Goal: Task Accomplishment & Management: Use online tool/utility

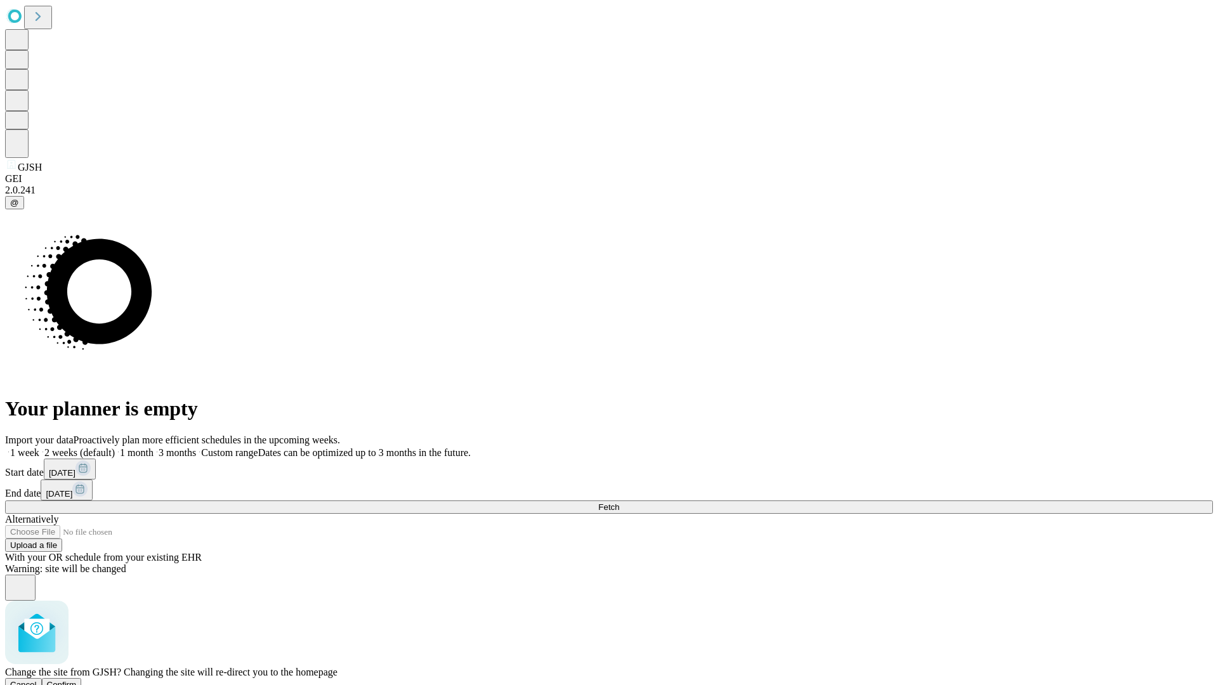
click at [77, 680] on span "Confirm" at bounding box center [62, 685] width 30 height 10
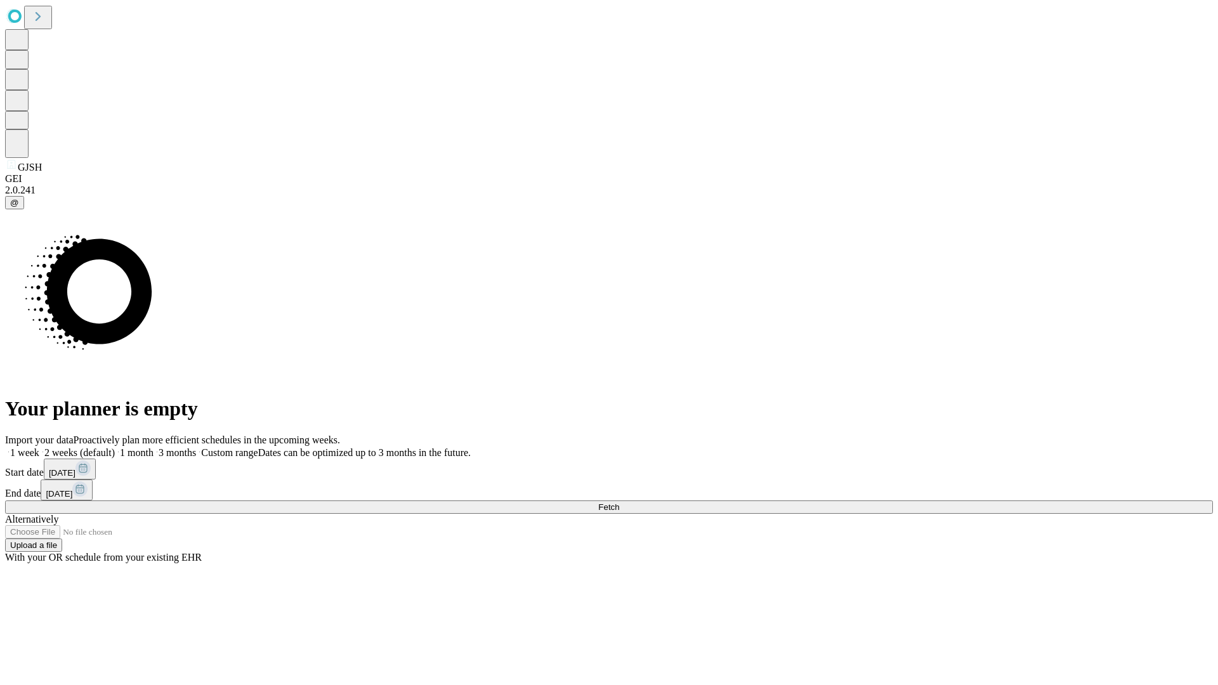
click at [39, 447] on label "1 week" at bounding box center [22, 452] width 34 height 11
click at [619, 502] on span "Fetch" at bounding box center [608, 507] width 21 height 10
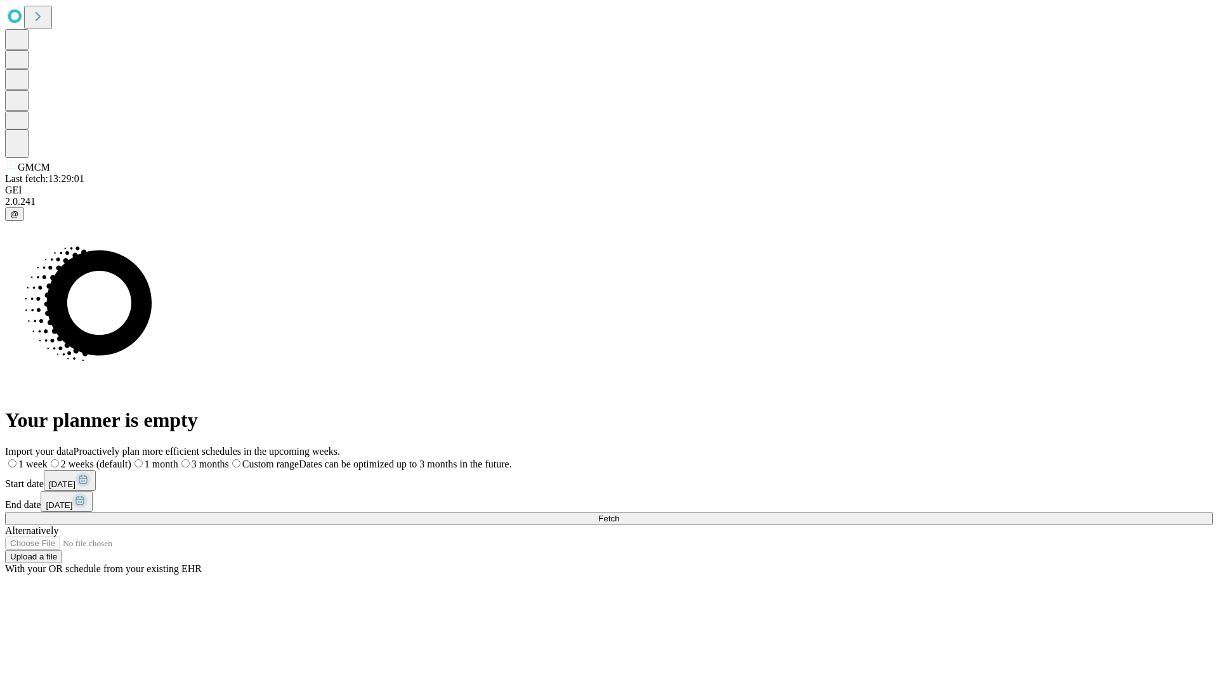
click at [619, 514] on span "Fetch" at bounding box center [608, 519] width 21 height 10
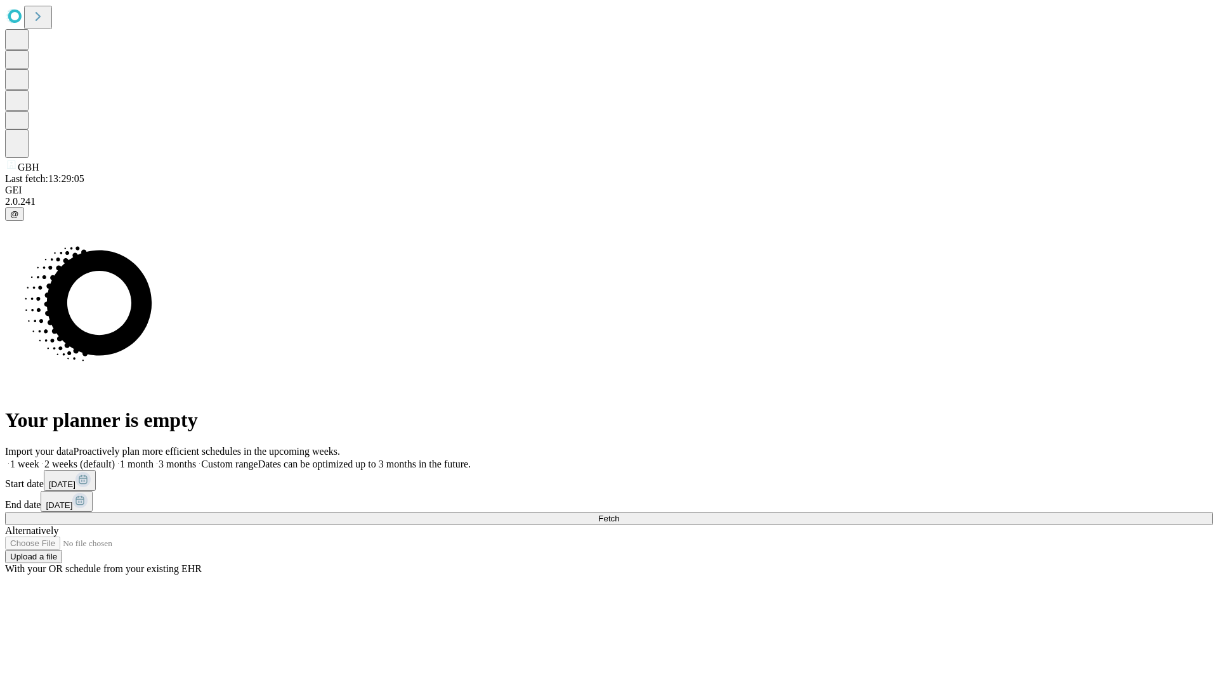
click at [39, 459] on label "1 week" at bounding box center [22, 464] width 34 height 11
click at [619, 514] on span "Fetch" at bounding box center [608, 519] width 21 height 10
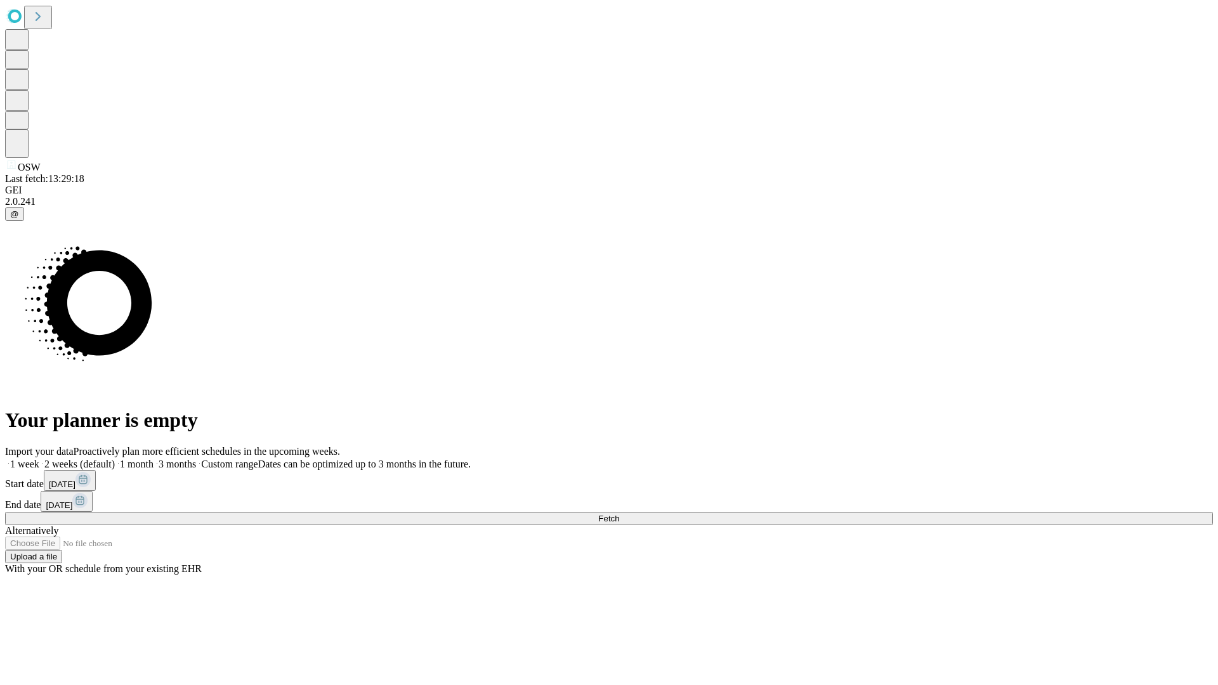
click at [39, 459] on label "1 week" at bounding box center [22, 464] width 34 height 11
click at [619, 514] on span "Fetch" at bounding box center [608, 519] width 21 height 10
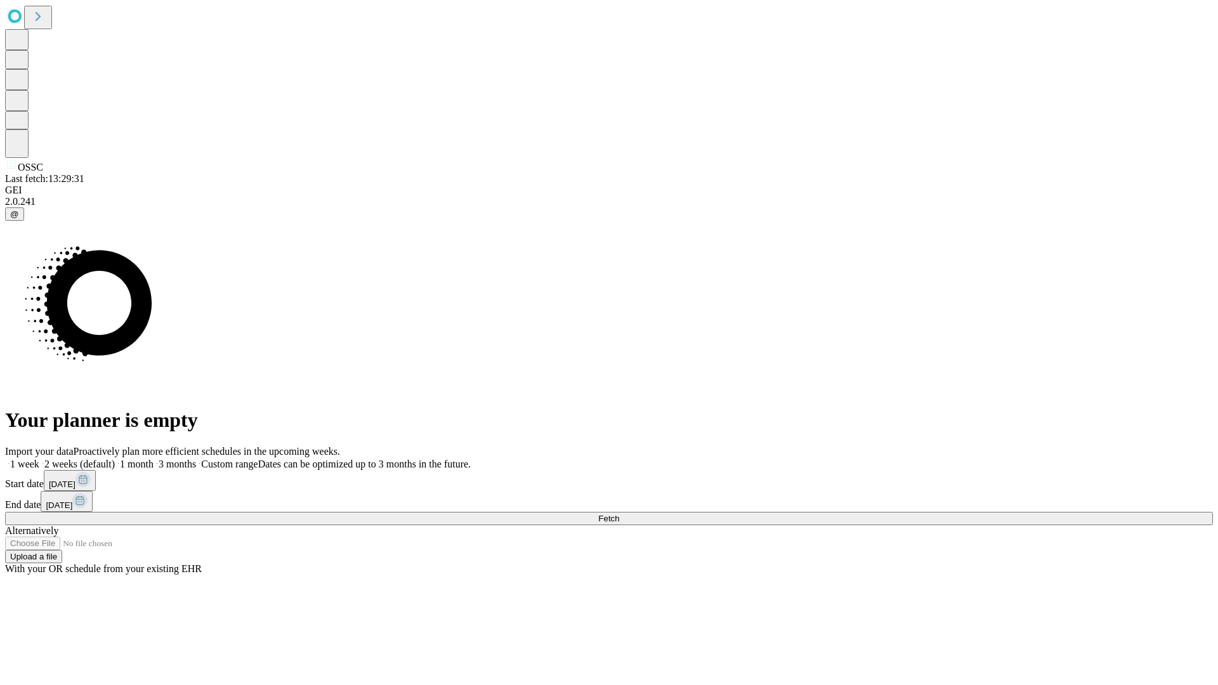
click at [39, 459] on label "1 week" at bounding box center [22, 464] width 34 height 11
click at [619, 514] on span "Fetch" at bounding box center [608, 519] width 21 height 10
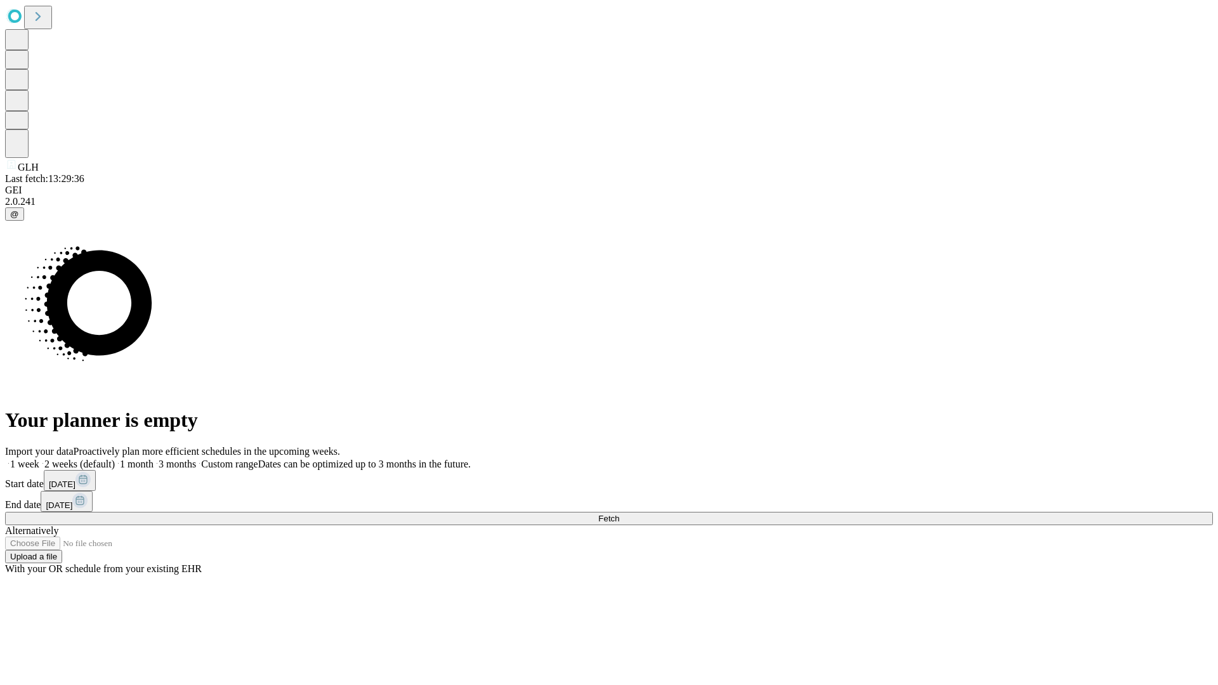
click at [39, 459] on label "1 week" at bounding box center [22, 464] width 34 height 11
click at [619, 514] on span "Fetch" at bounding box center [608, 519] width 21 height 10
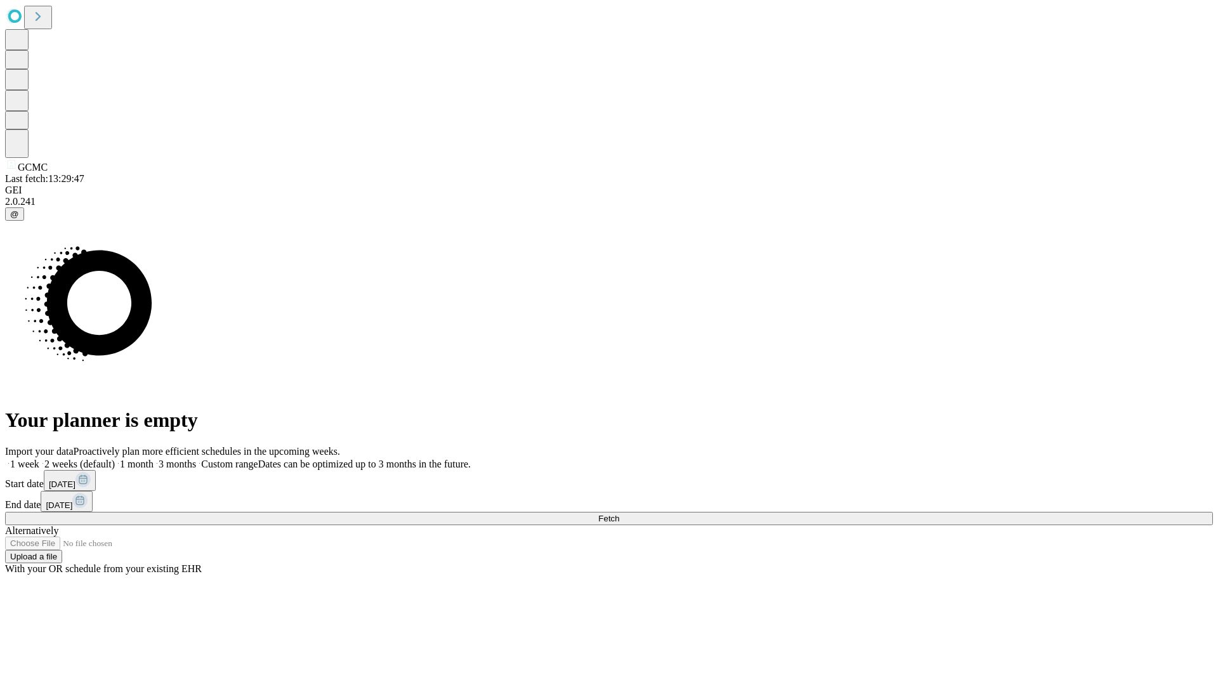
click at [39, 459] on label "1 week" at bounding box center [22, 464] width 34 height 11
click at [619, 514] on span "Fetch" at bounding box center [608, 519] width 21 height 10
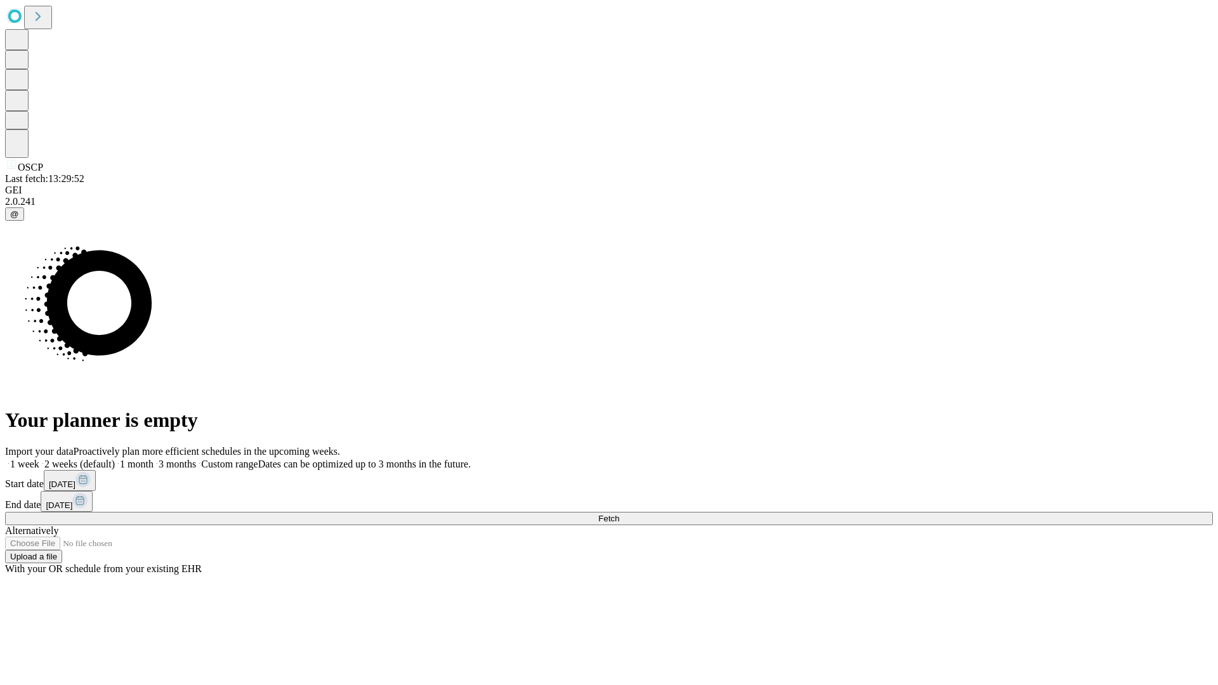
click at [39, 459] on label "1 week" at bounding box center [22, 464] width 34 height 11
click at [619, 514] on span "Fetch" at bounding box center [608, 519] width 21 height 10
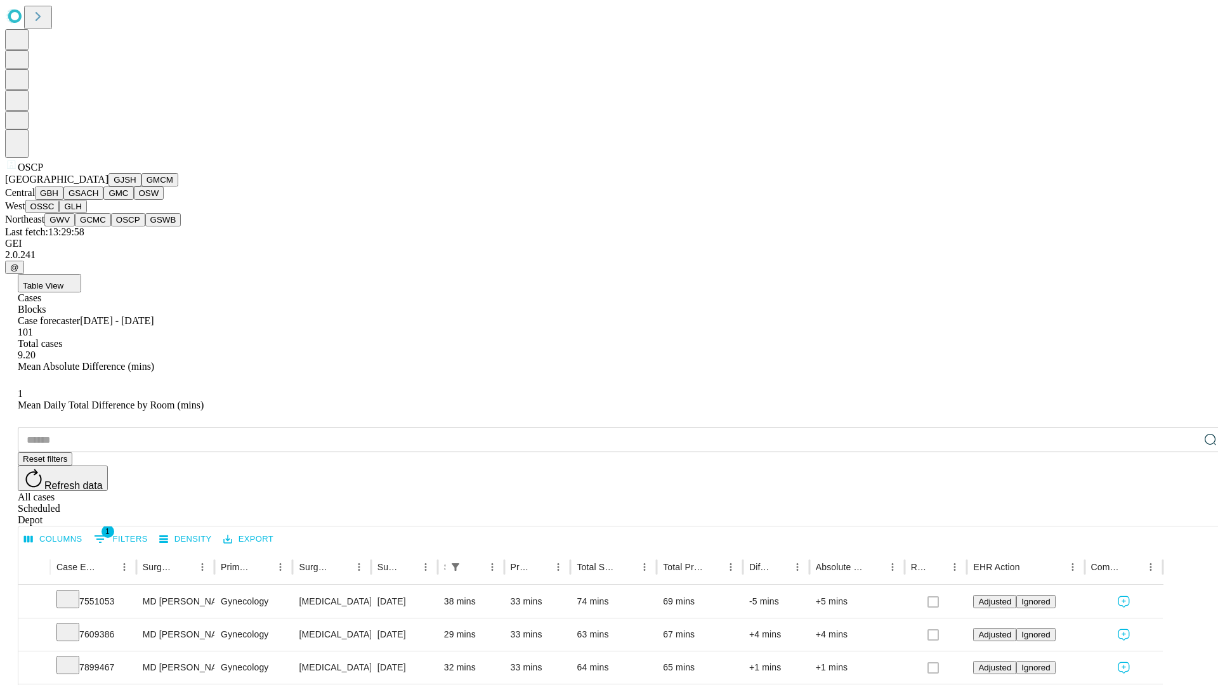
click at [145, 226] on button "GSWB" at bounding box center [163, 219] width 36 height 13
